Goal: Task Accomplishment & Management: Use online tool/utility

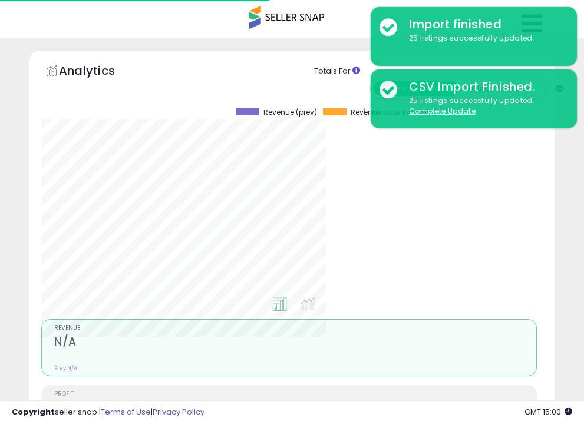
select select "**"
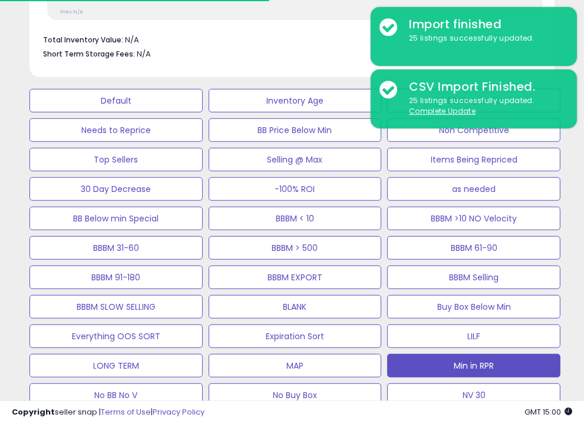
scroll to position [241, 302]
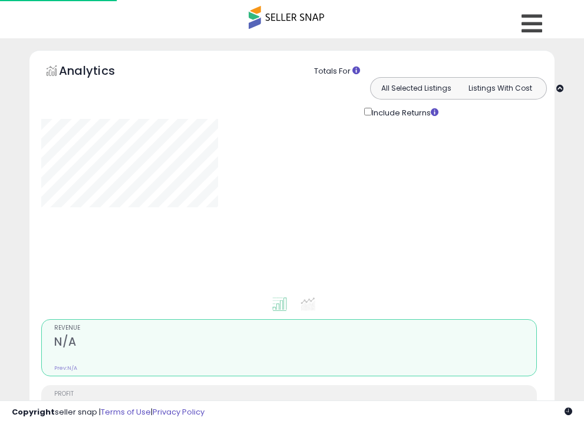
select select "**"
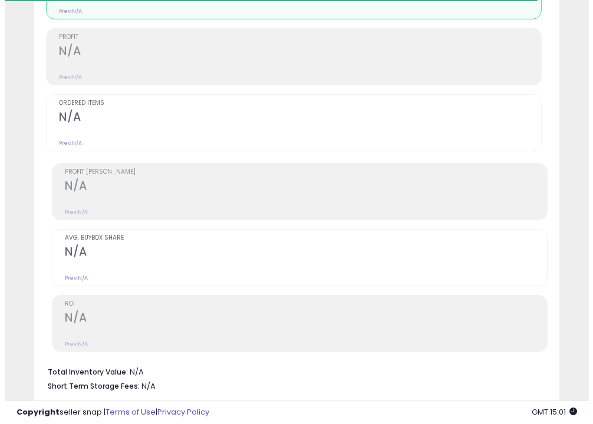
scroll to position [357, 0]
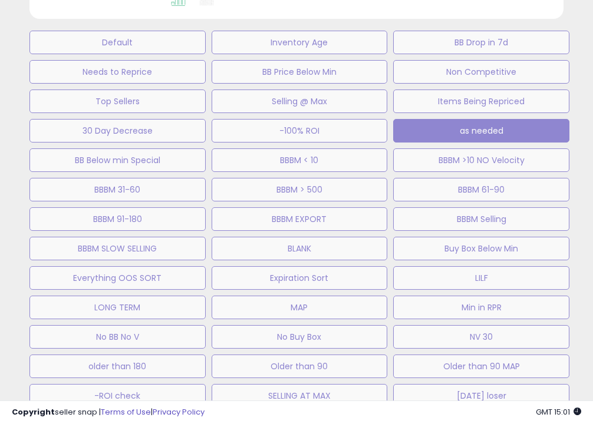
scroll to position [241, 308]
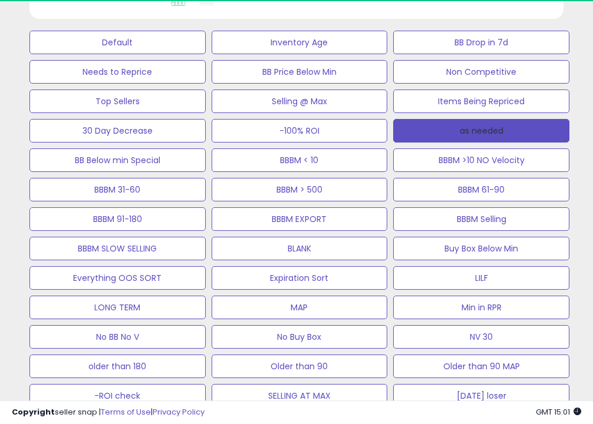
click at [553, 136] on button "as needed" at bounding box center [481, 131] width 176 height 24
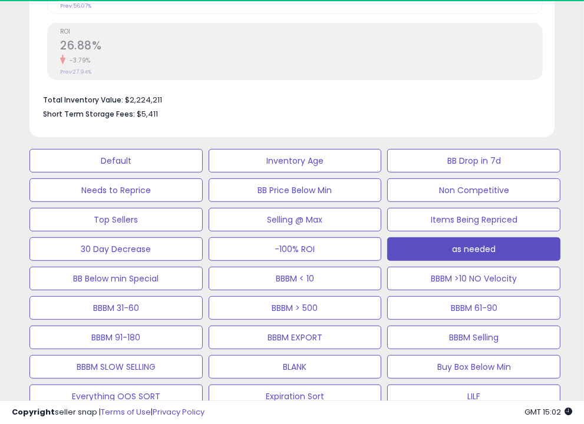
scroll to position [637, 0]
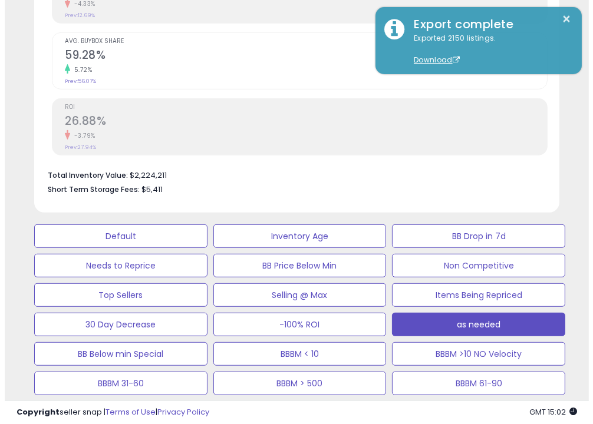
scroll to position [554, 0]
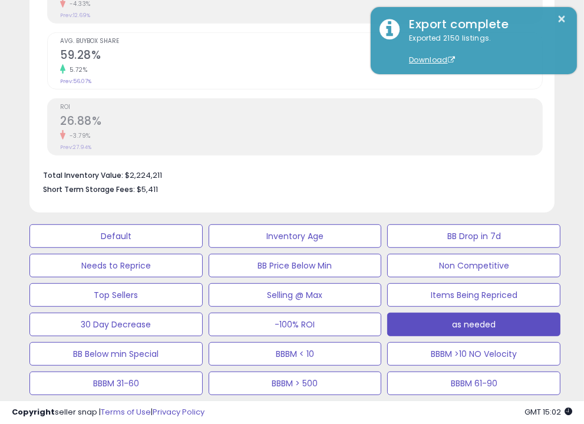
click at [203, 224] on button "MAP" at bounding box center [115, 236] width 173 height 24
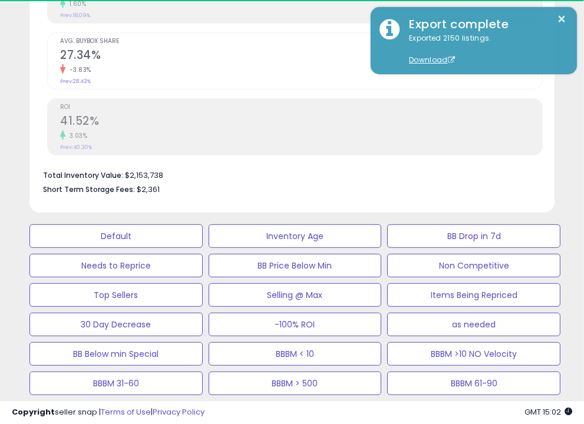
scroll to position [608, 0]
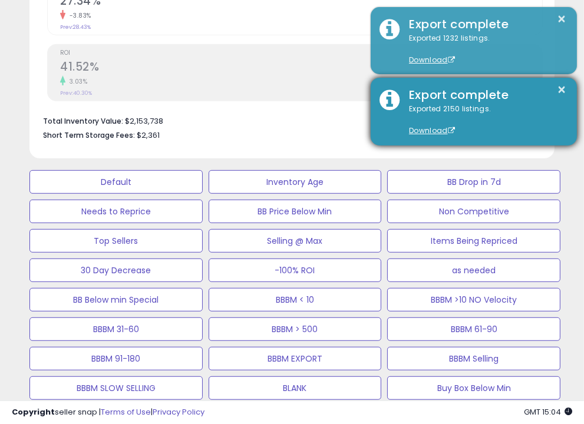
scroll to position [241, 302]
